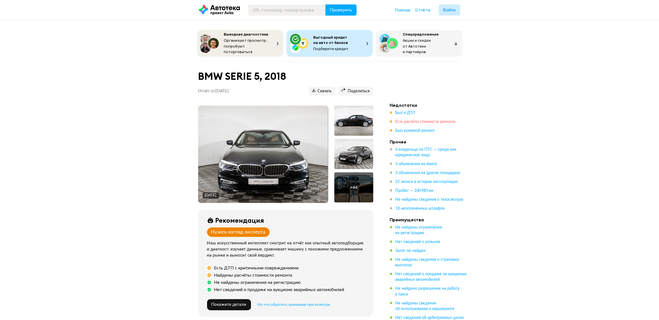
click at [413, 120] on span "Есть расчёты стоимости ремонта" at bounding box center [426, 122] width 60 height 4
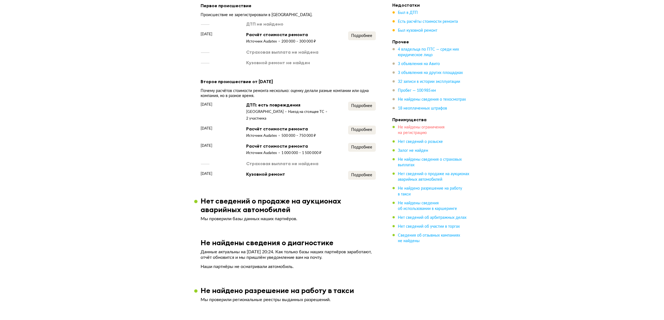
scroll to position [830, 0]
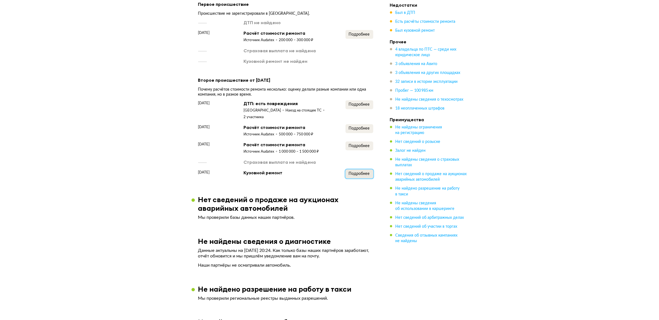
click at [367, 172] on span "Подробнее" at bounding box center [359, 174] width 21 height 4
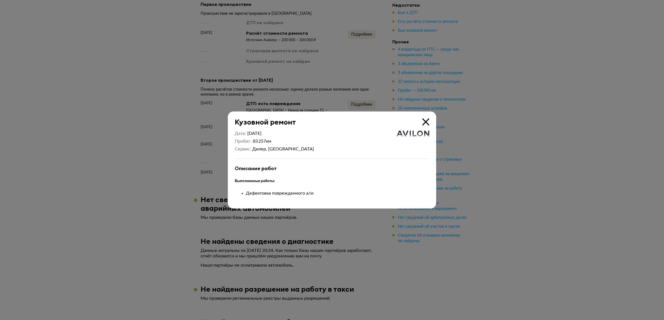
click at [424, 121] on icon at bounding box center [426, 121] width 7 height 7
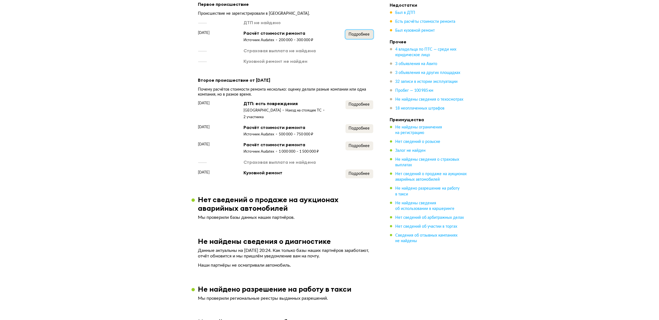
click at [356, 35] on button "Подробнее" at bounding box center [360, 34] width 28 height 9
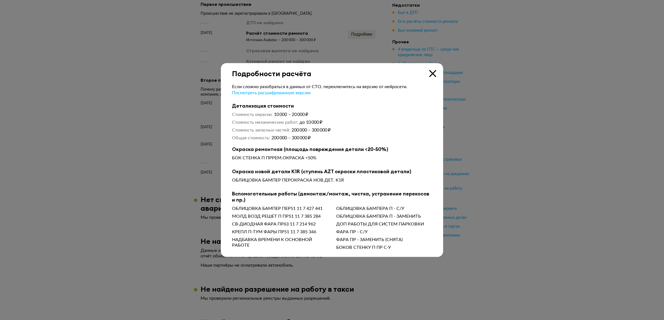
click at [434, 73] on icon at bounding box center [432, 73] width 7 height 7
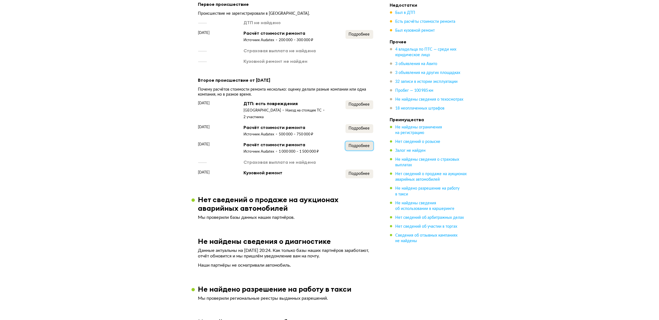
click at [357, 144] on span "Подробнее" at bounding box center [359, 146] width 21 height 4
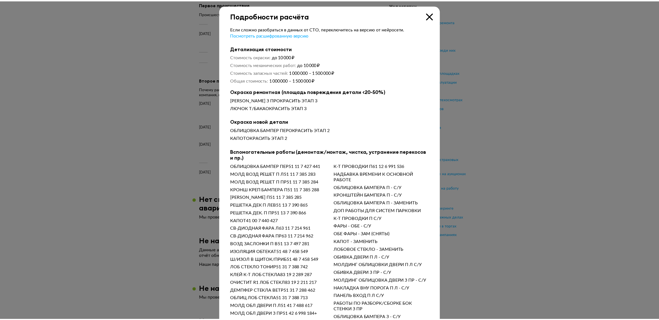
scroll to position [0, 0]
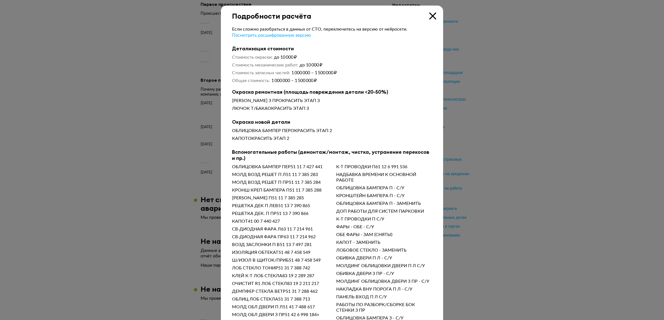
click at [429, 13] on icon at bounding box center [432, 16] width 7 height 7
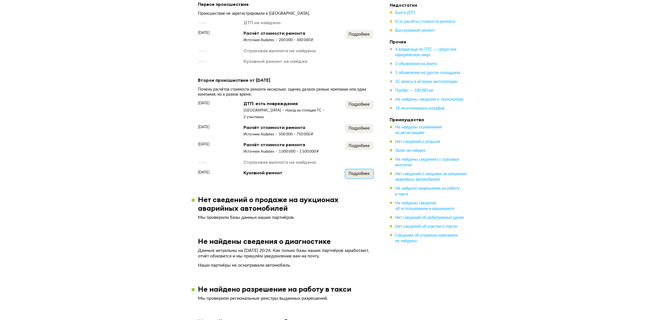
click at [366, 170] on button "Подробнее" at bounding box center [360, 174] width 28 height 9
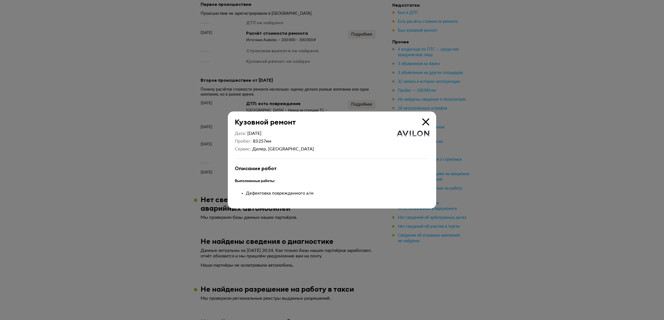
click at [426, 120] on icon at bounding box center [426, 121] width 7 height 7
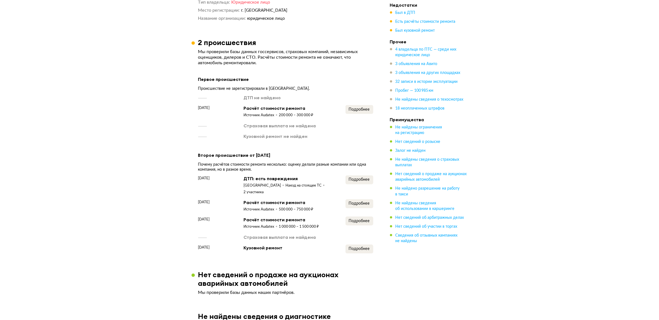
scroll to position [761, 0]
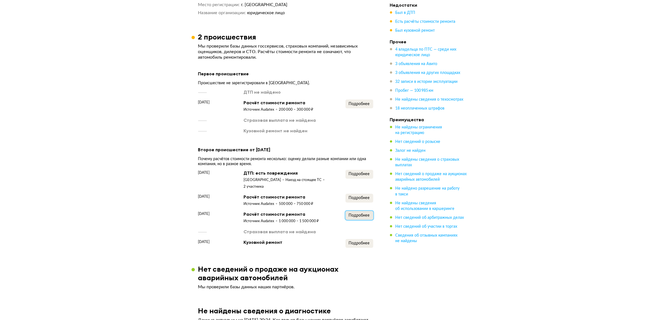
click at [364, 213] on span "Подробнее" at bounding box center [359, 215] width 21 height 4
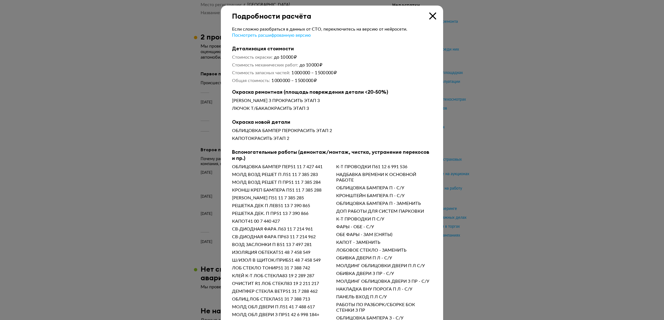
click at [155, 189] on div at bounding box center [332, 160] width 664 height 320
